Goal: Information Seeking & Learning: Learn about a topic

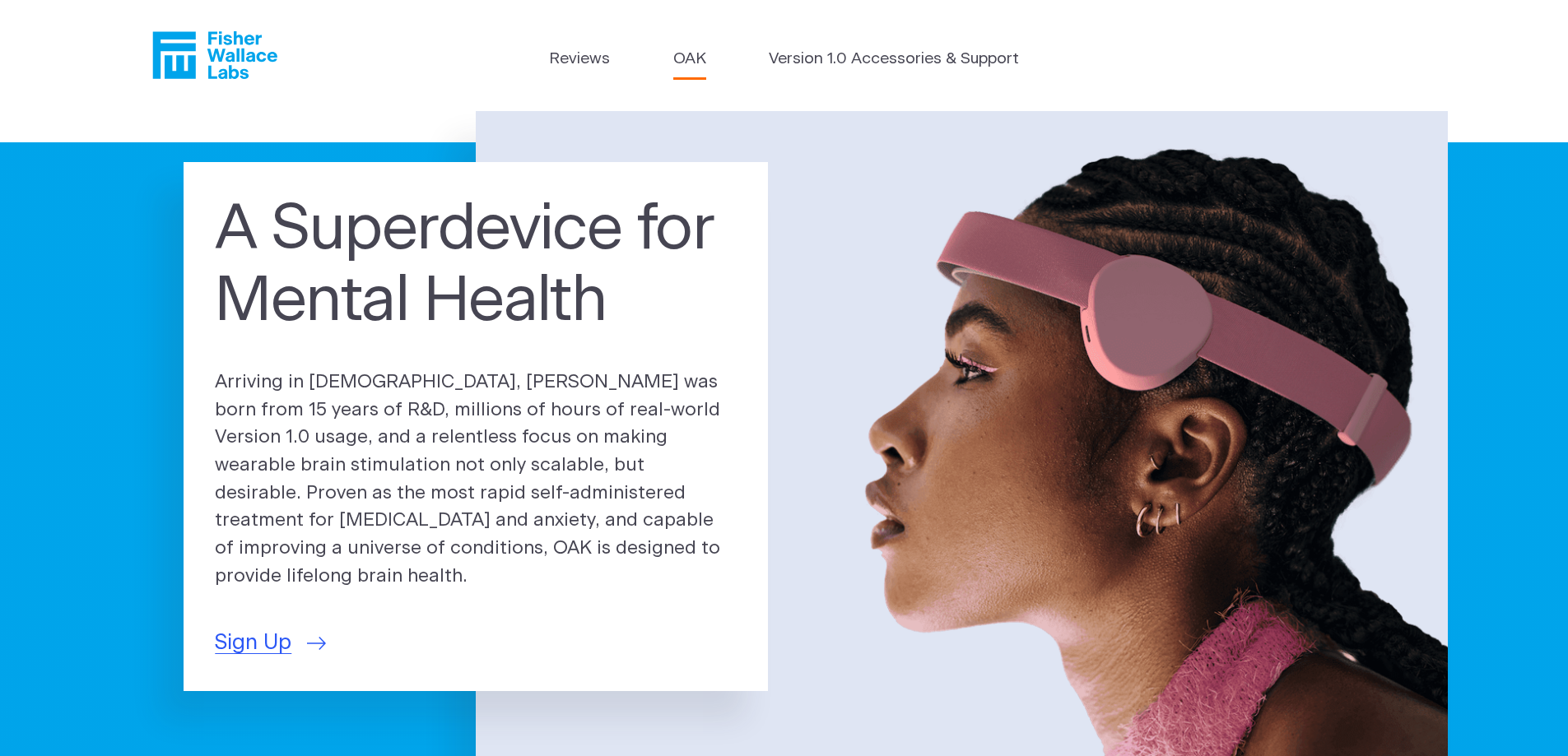
click at [694, 59] on link "OAK" at bounding box center [689, 59] width 33 height 24
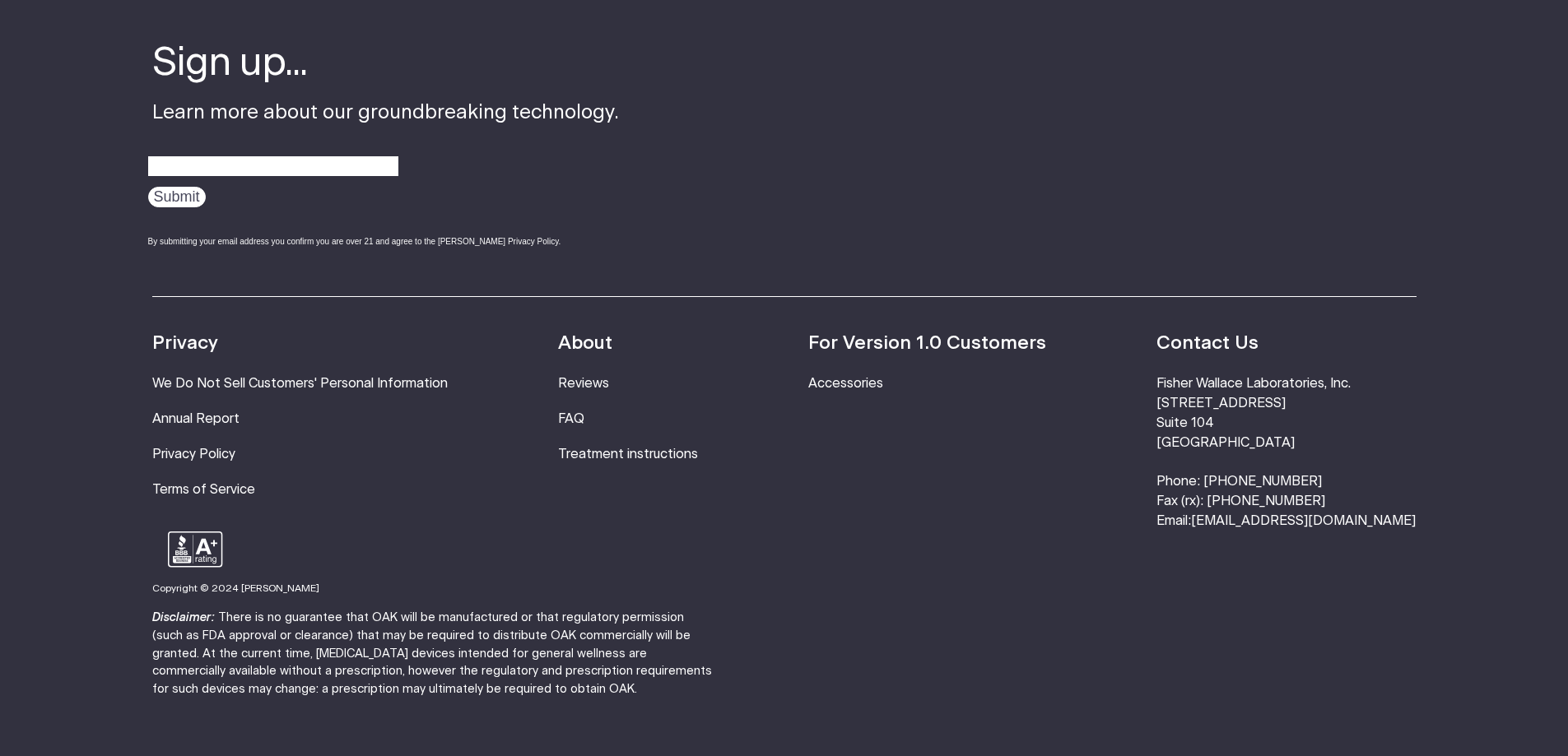
scroll to position [3092, 0]
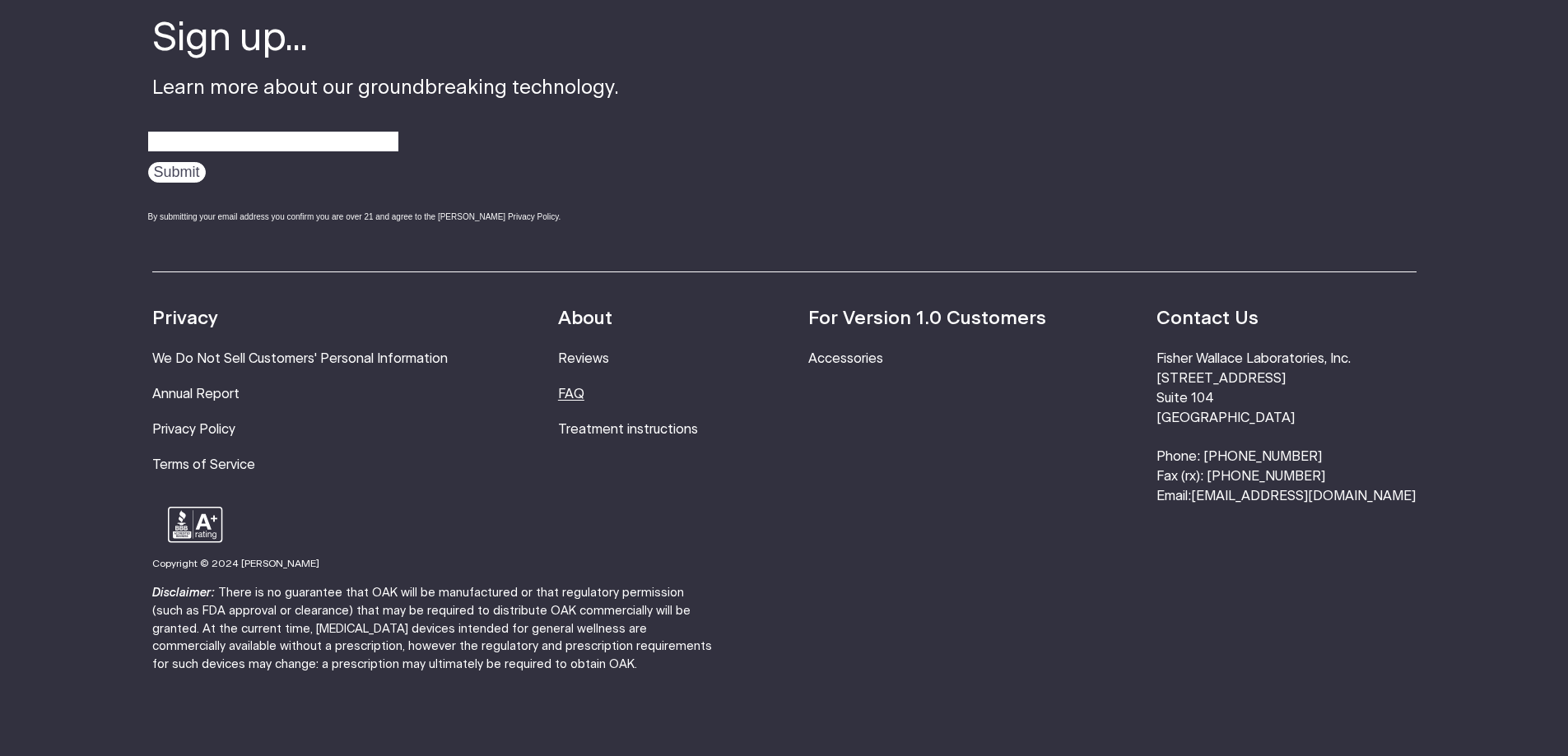
click at [584, 388] on link "FAQ" at bounding box center [571, 394] width 27 height 13
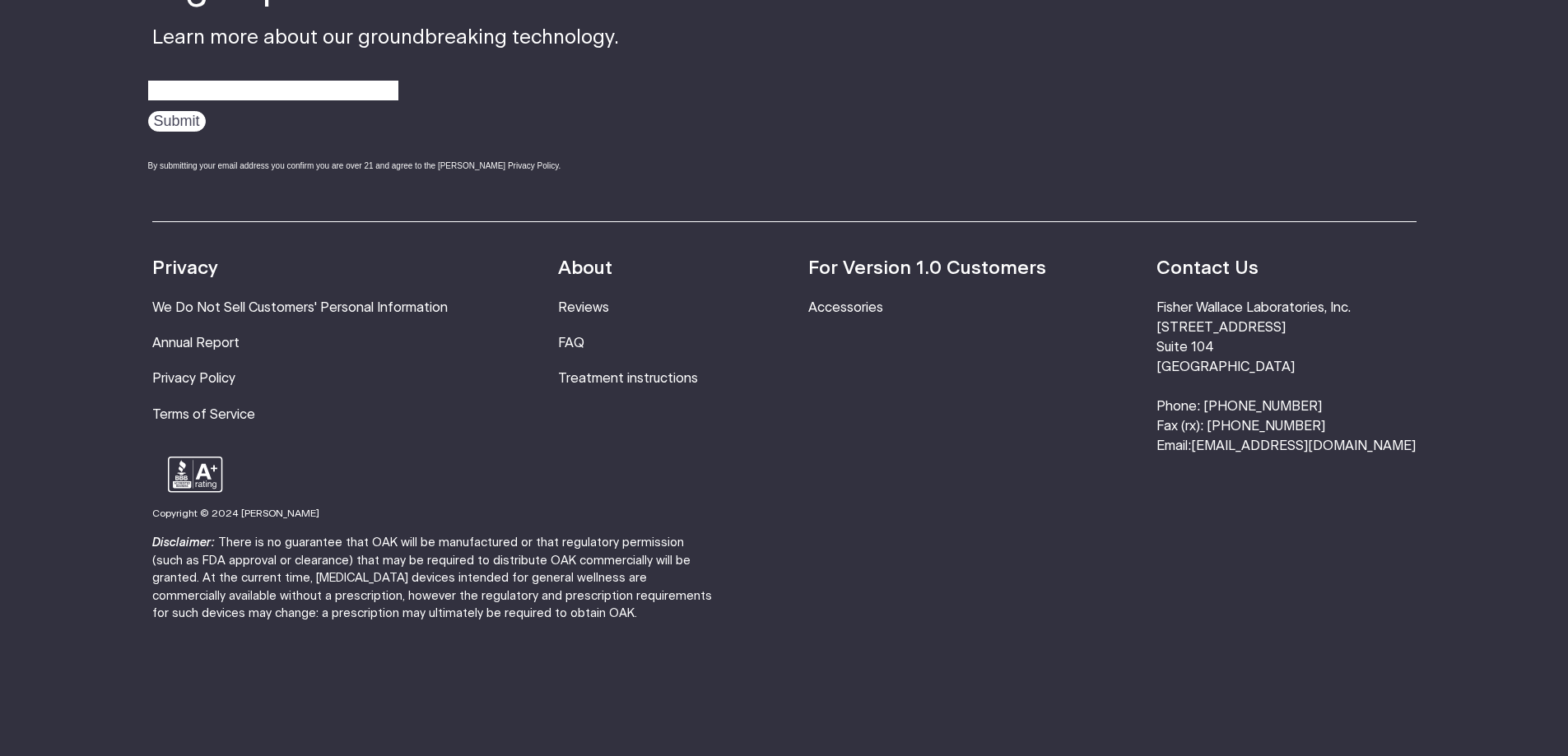
scroll to position [2451, 0]
